Goal: Find specific page/section: Find specific page/section

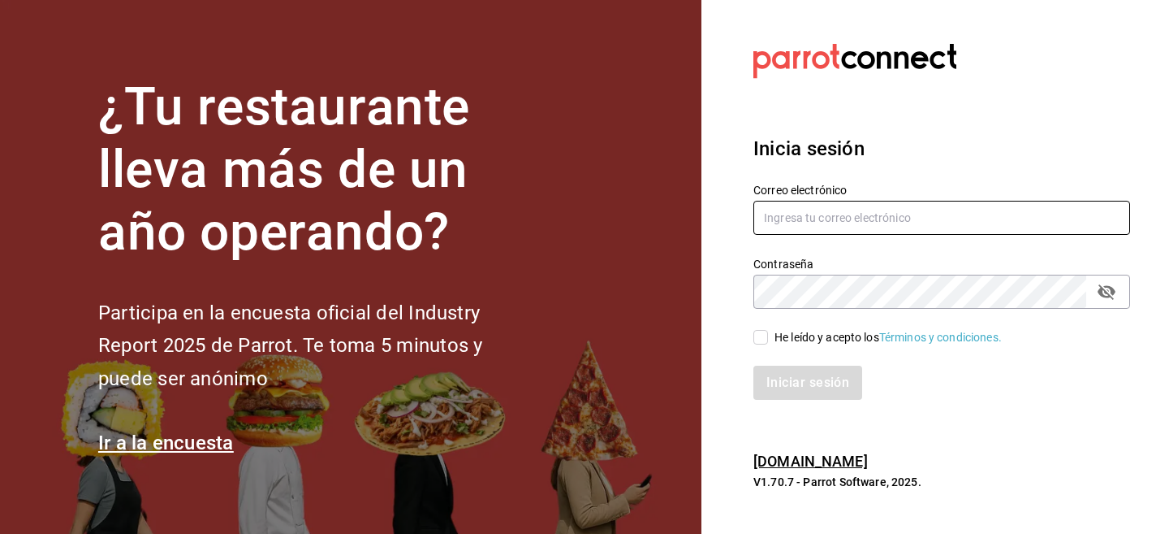
type input "[EMAIL_ADDRESS][DOMAIN_NAME]"
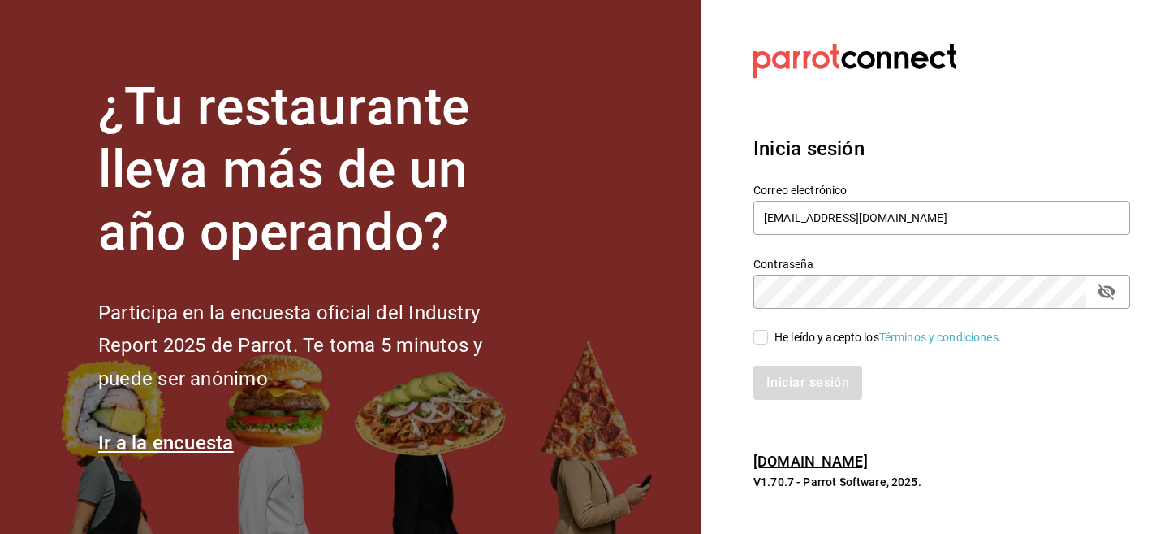
click at [762, 335] on input "He leído y acepto los Términos y condiciones." at bounding box center [761, 337] width 15 height 15
checkbox input "true"
click at [769, 377] on button "Iniciar sesión" at bounding box center [809, 382] width 110 height 34
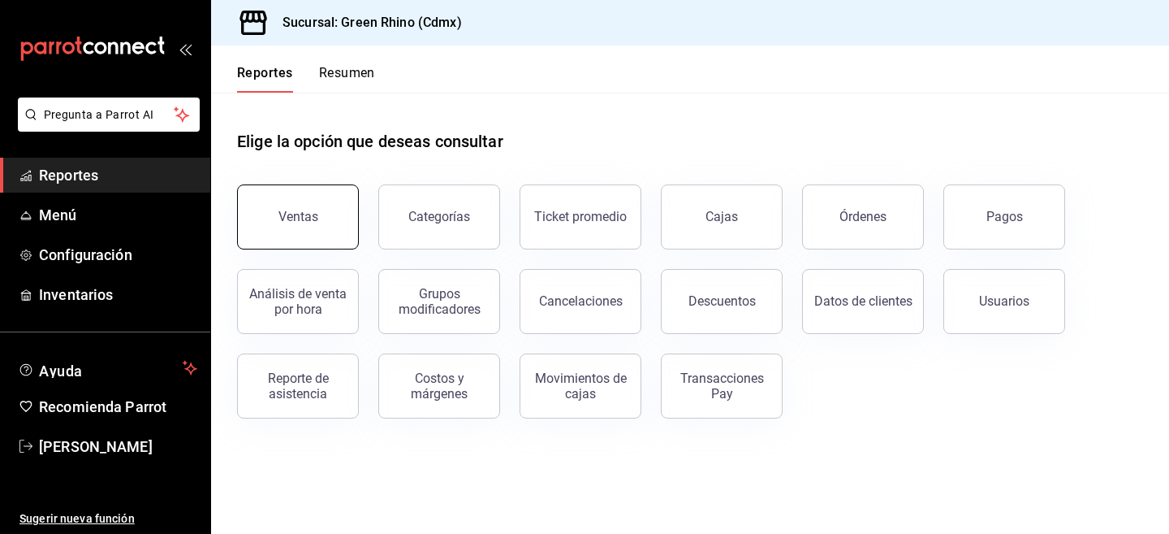
click at [292, 244] on button "Ventas" at bounding box center [298, 216] width 122 height 65
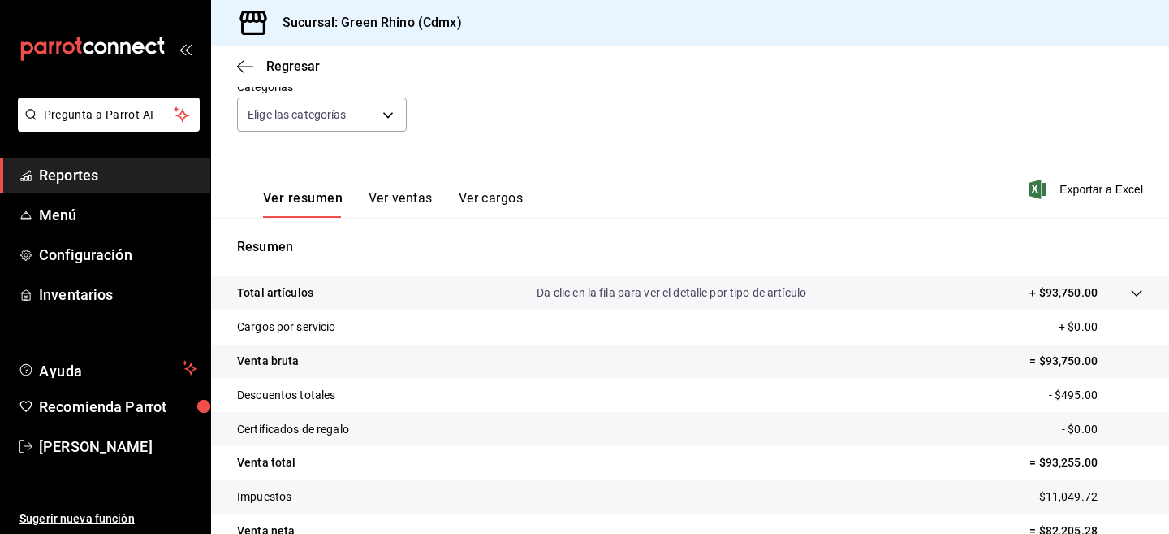
scroll to position [244, 0]
